Goal: Information Seeking & Learning: Learn about a topic

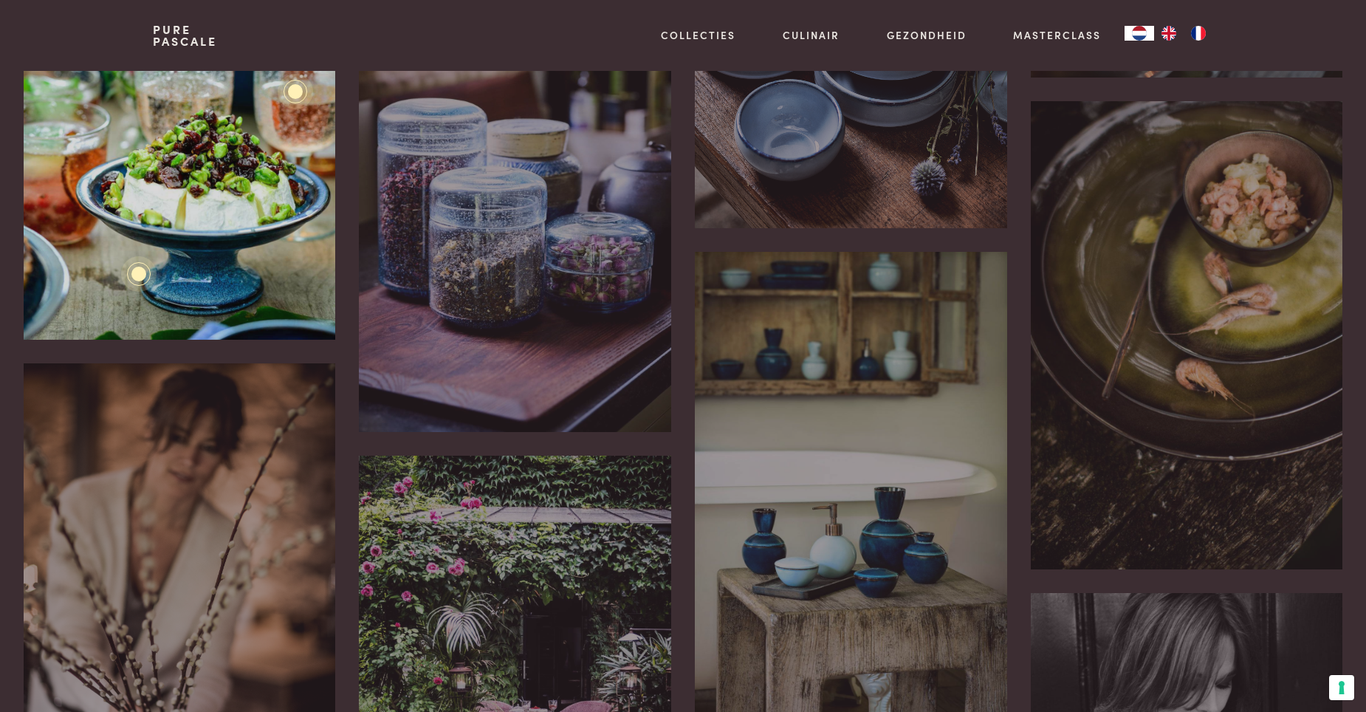
drag, startPoint x: 233, startPoint y: 173, endPoint x: 251, endPoint y: 165, distance: 19.2
click at [233, 173] on div "Pure Blue Pure Glassware Camembert in spiesjes gesneden met bovenop een mengeli…" at bounding box center [180, 105] width 312 height 468
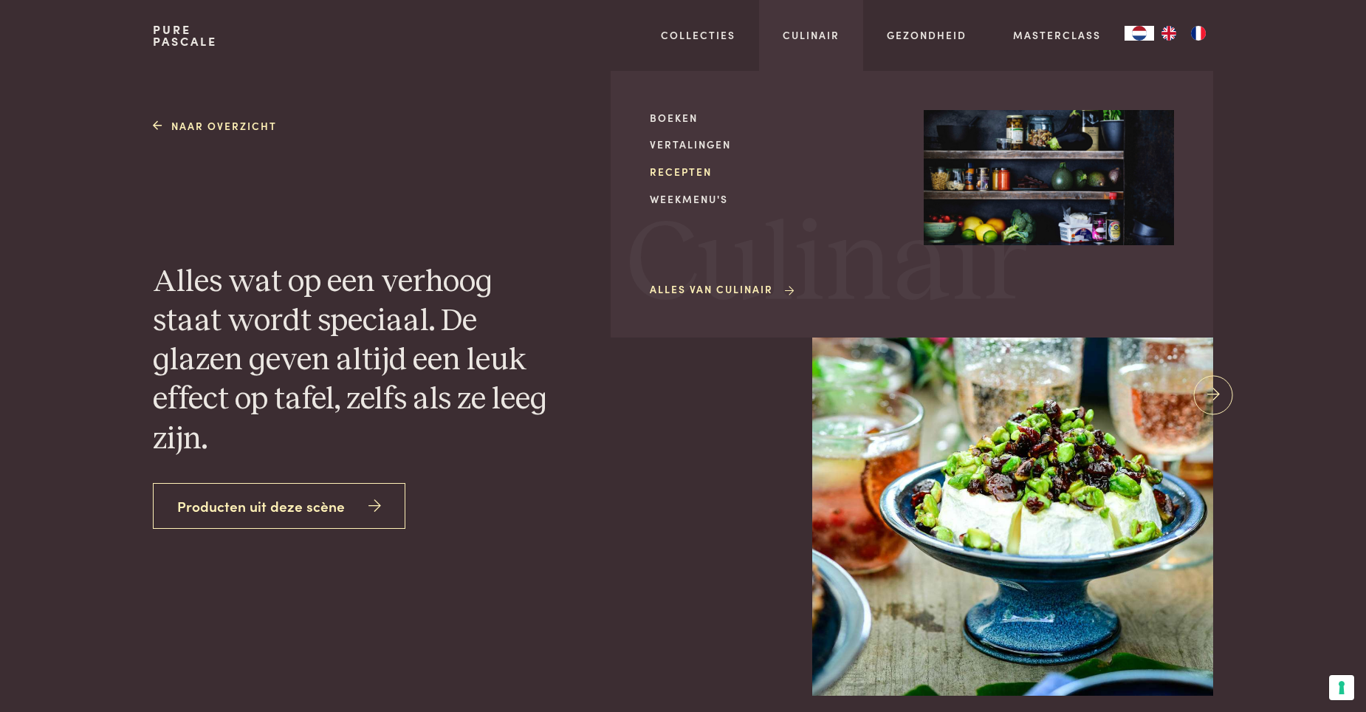
click at [685, 174] on link "Recepten" at bounding box center [775, 172] width 250 height 16
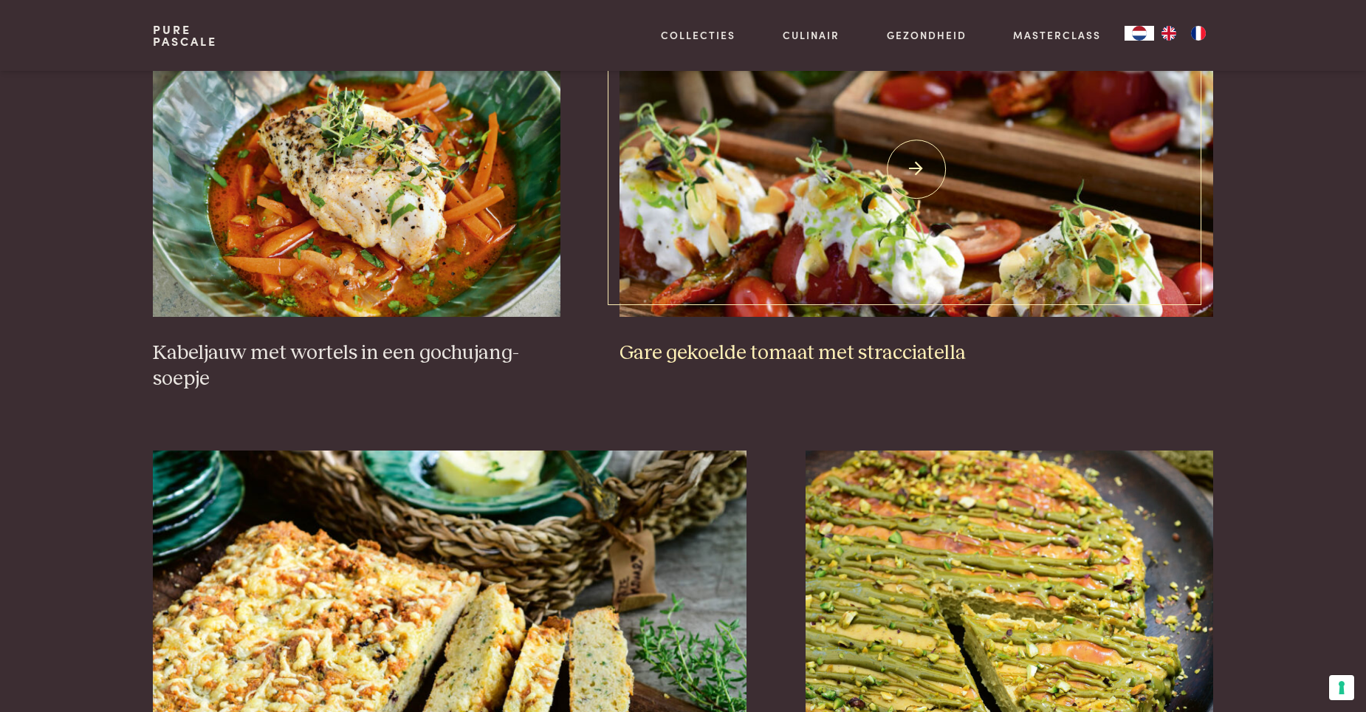
scroll to position [1256, 0]
